Goal: Information Seeking & Learning: Learn about a topic

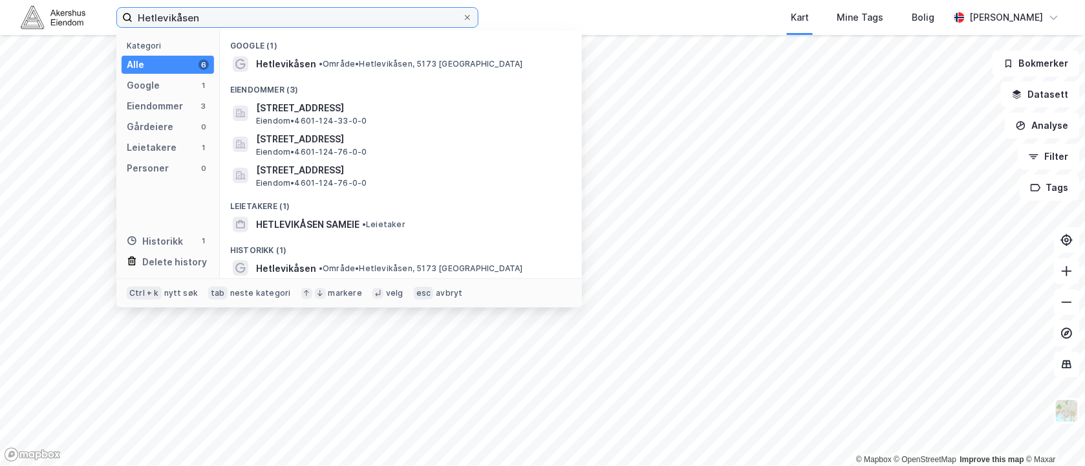
drag, startPoint x: 226, startPoint y: 18, endPoint x: 89, endPoint y: 18, distance: 137.8
click at [89, 18] on div "Hetlevikåsen Kategori Alle 6 Google 1 Eiendommer 3 Gårdeiere 0 Leietakere 1 Per…" at bounding box center [542, 17] width 1085 height 35
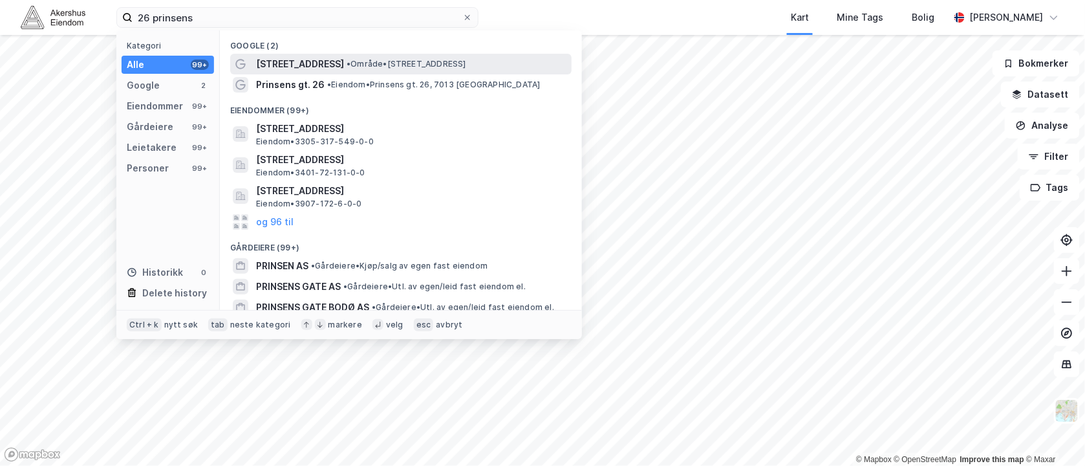
click at [280, 54] on div "[STREET_ADDRESS] • Område • [STREET_ADDRESS]" at bounding box center [401, 64] width 342 height 21
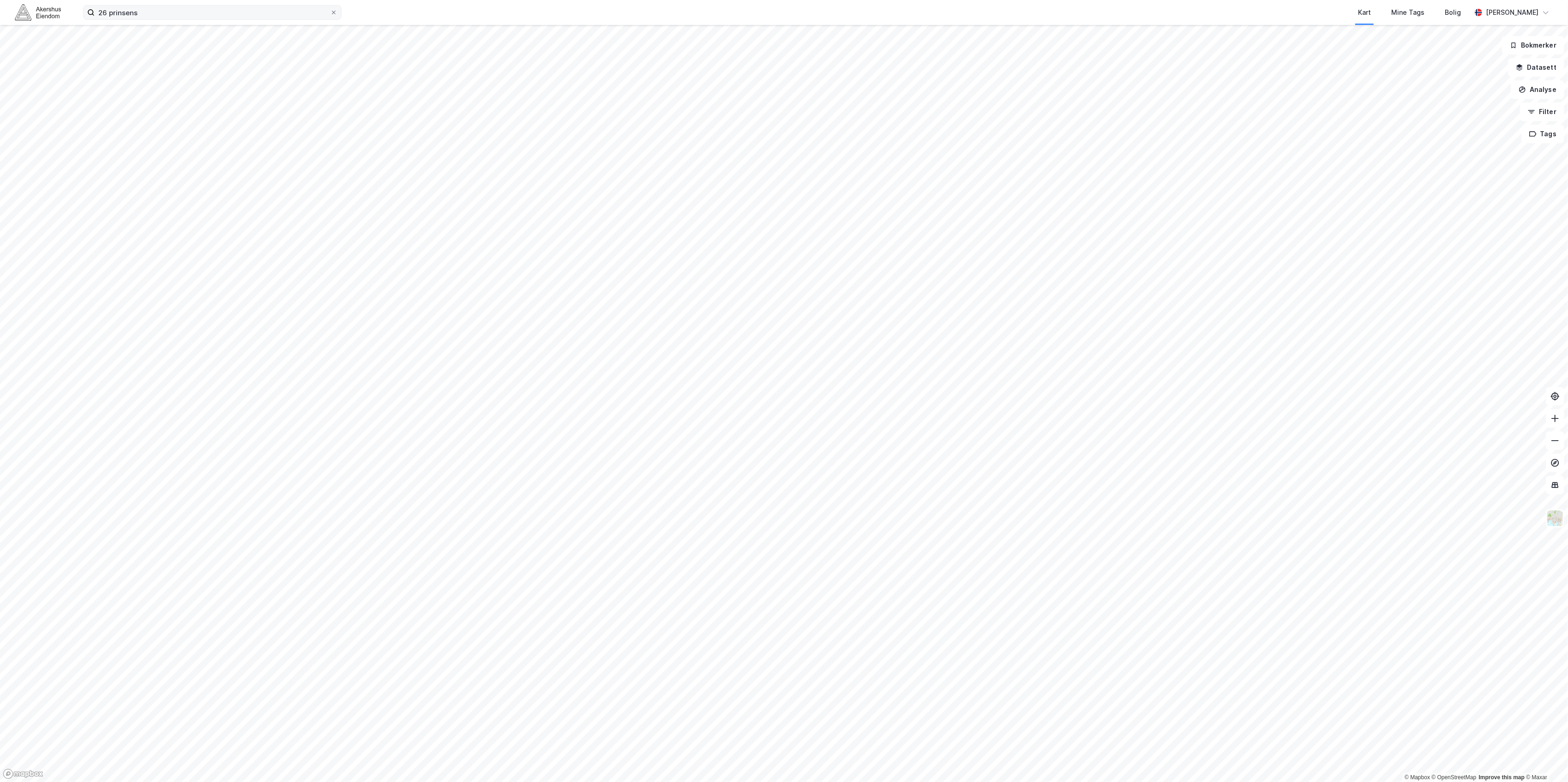
click at [165, 21] on div "26 prinsens Kart Mine Tags Bolig [PERSON_NAME]" at bounding box center [784, 12] width 1568 height 25
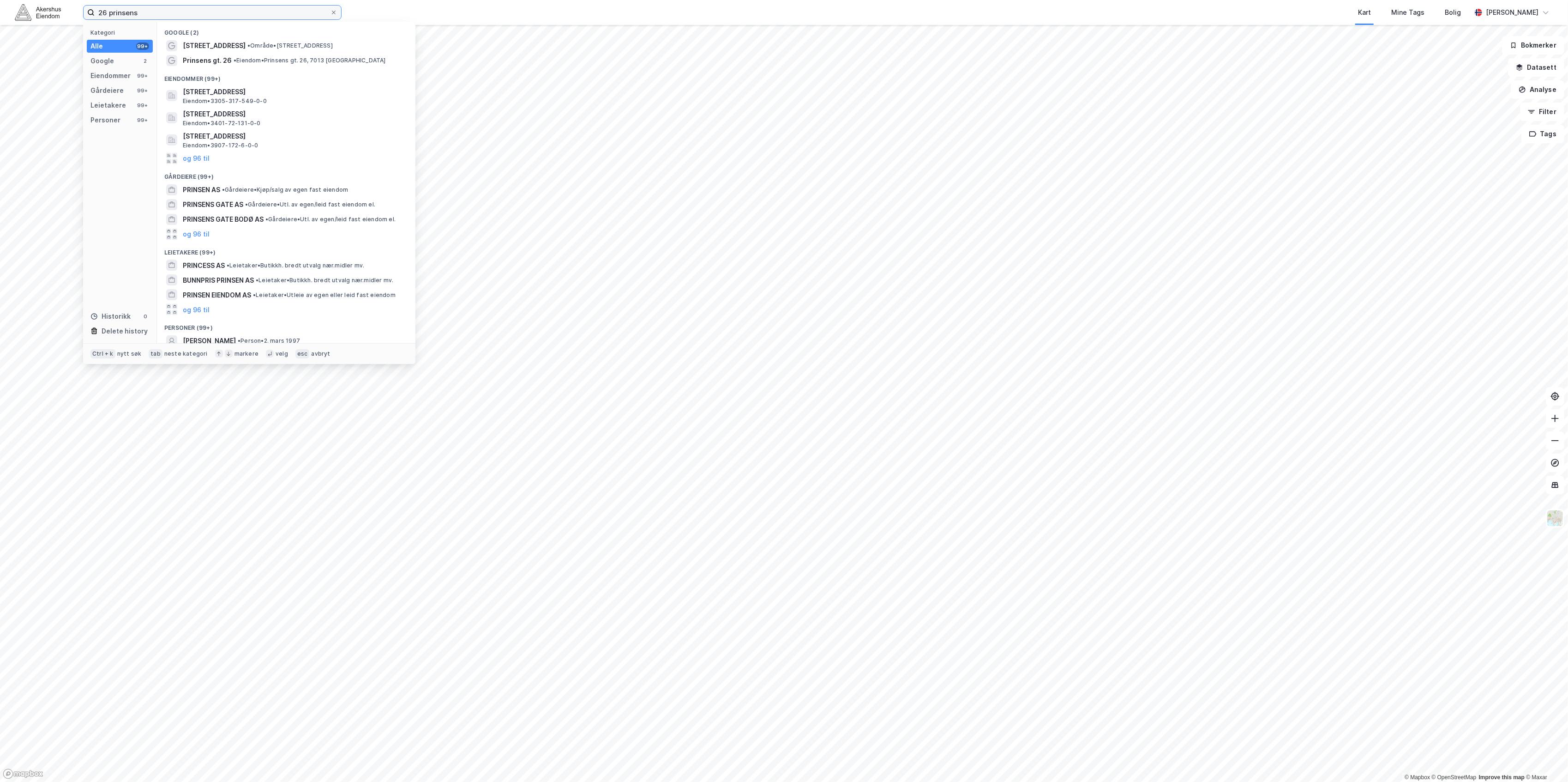
click at [163, 14] on input "26 prinsens" at bounding box center [213, 12] width 236 height 14
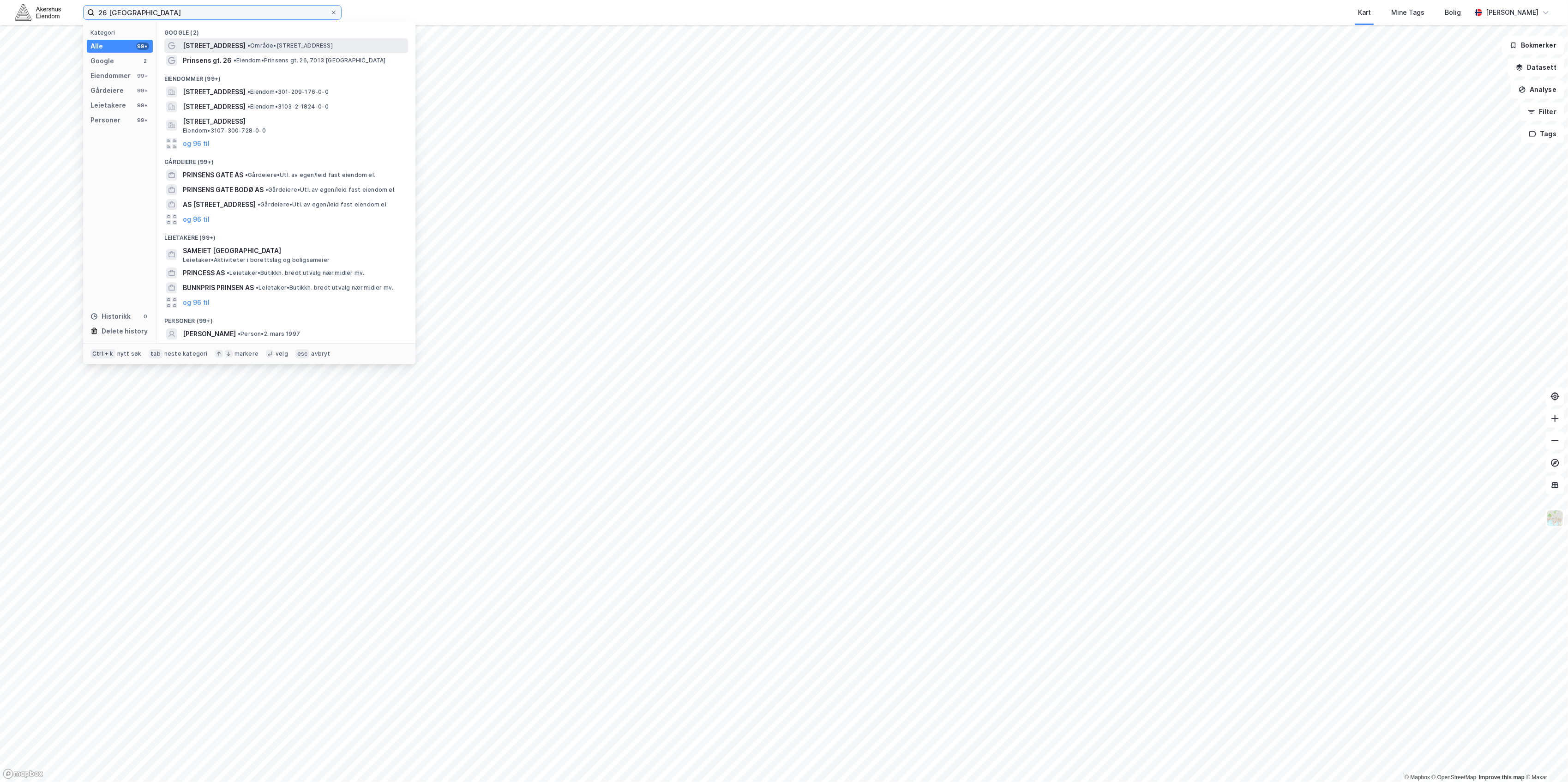
type input "26 [GEOGRAPHIC_DATA]"
click at [204, 51] on span "[STREET_ADDRESS]" at bounding box center [214, 46] width 63 height 11
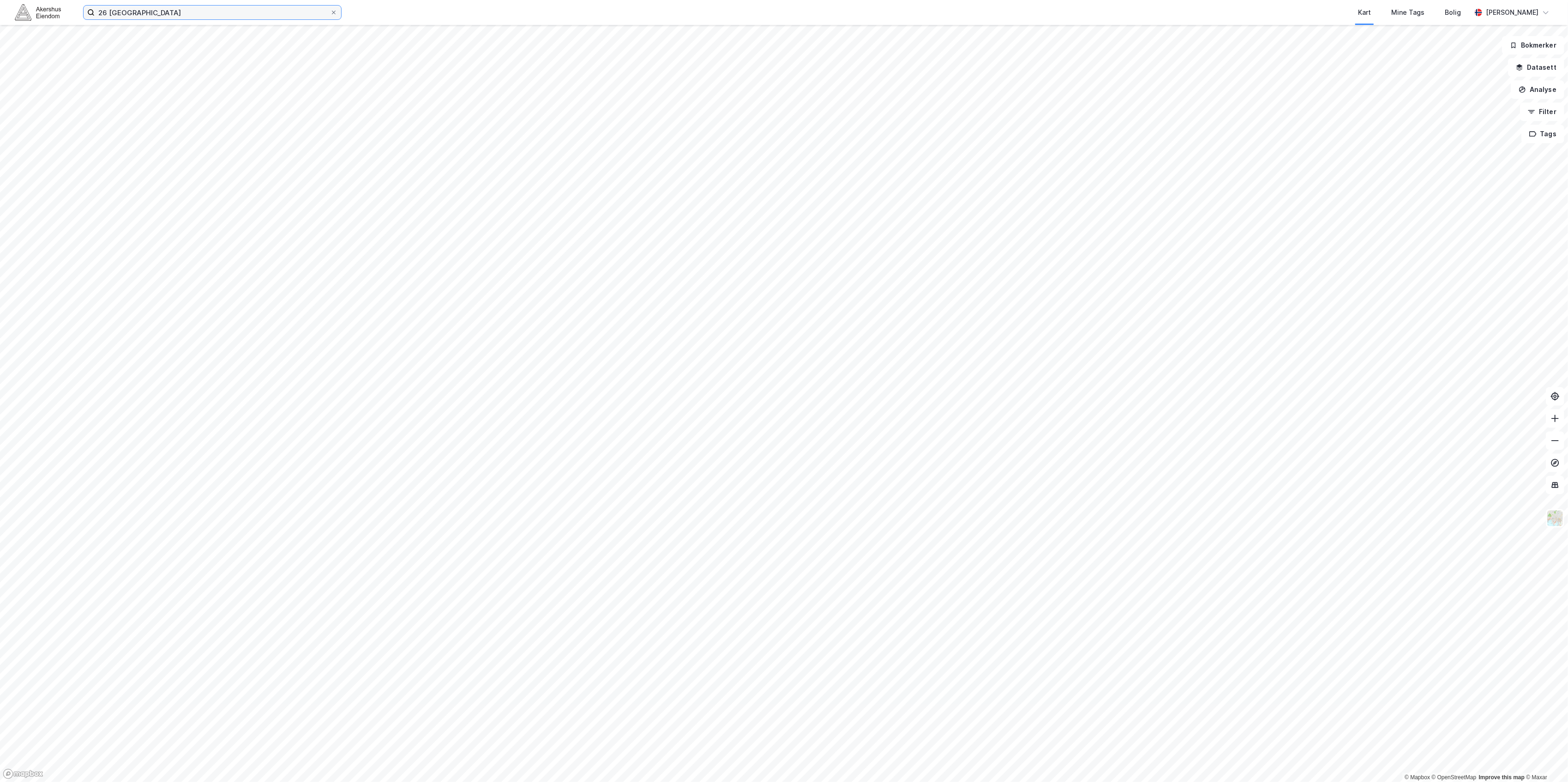
click at [290, 12] on input "26 [GEOGRAPHIC_DATA]" at bounding box center [213, 12] width 236 height 14
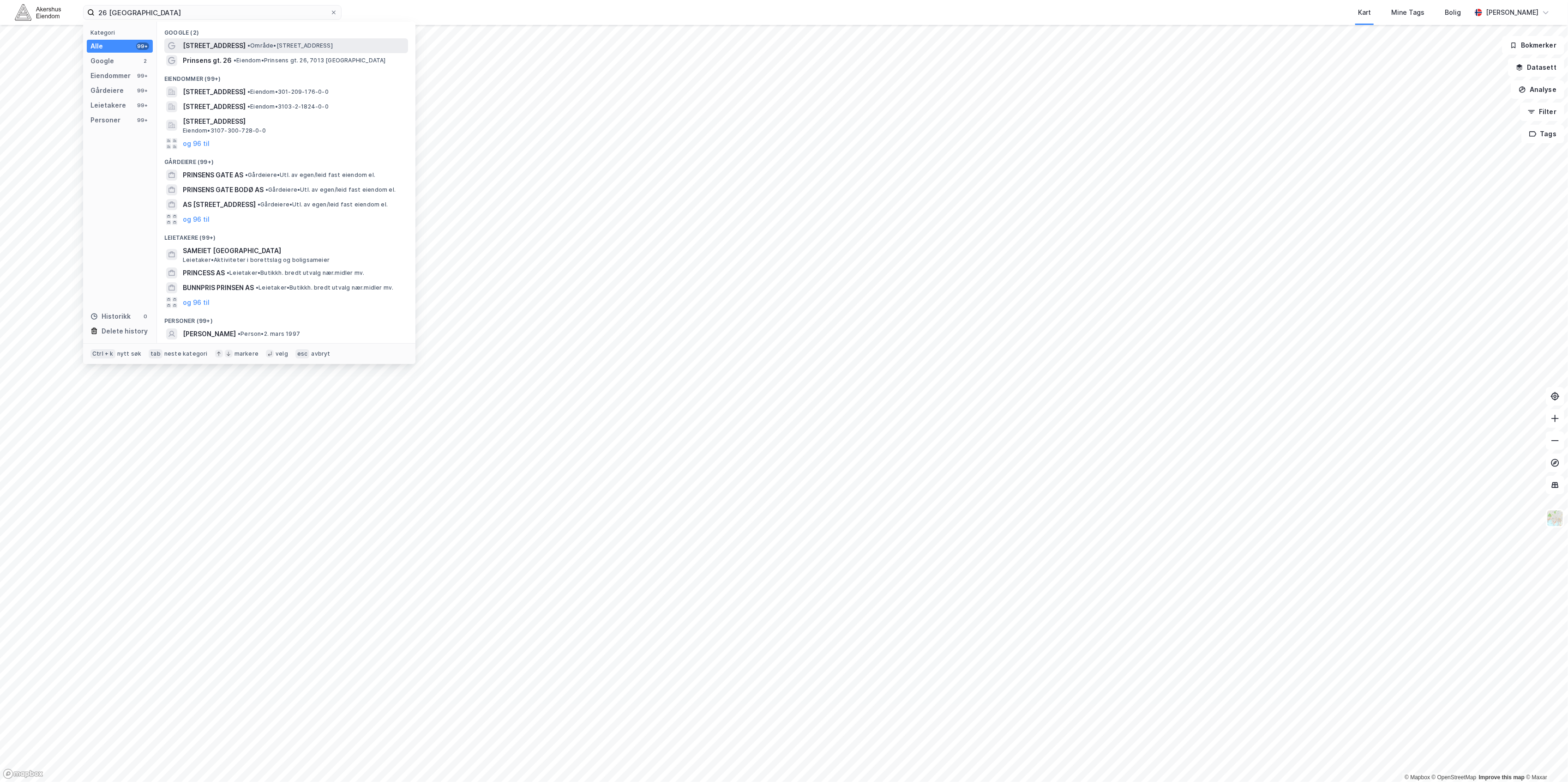
click at [265, 49] on span "• Område • [STREET_ADDRESS]" at bounding box center [290, 46] width 86 height 7
